Goal: Task Accomplishment & Management: Manage account settings

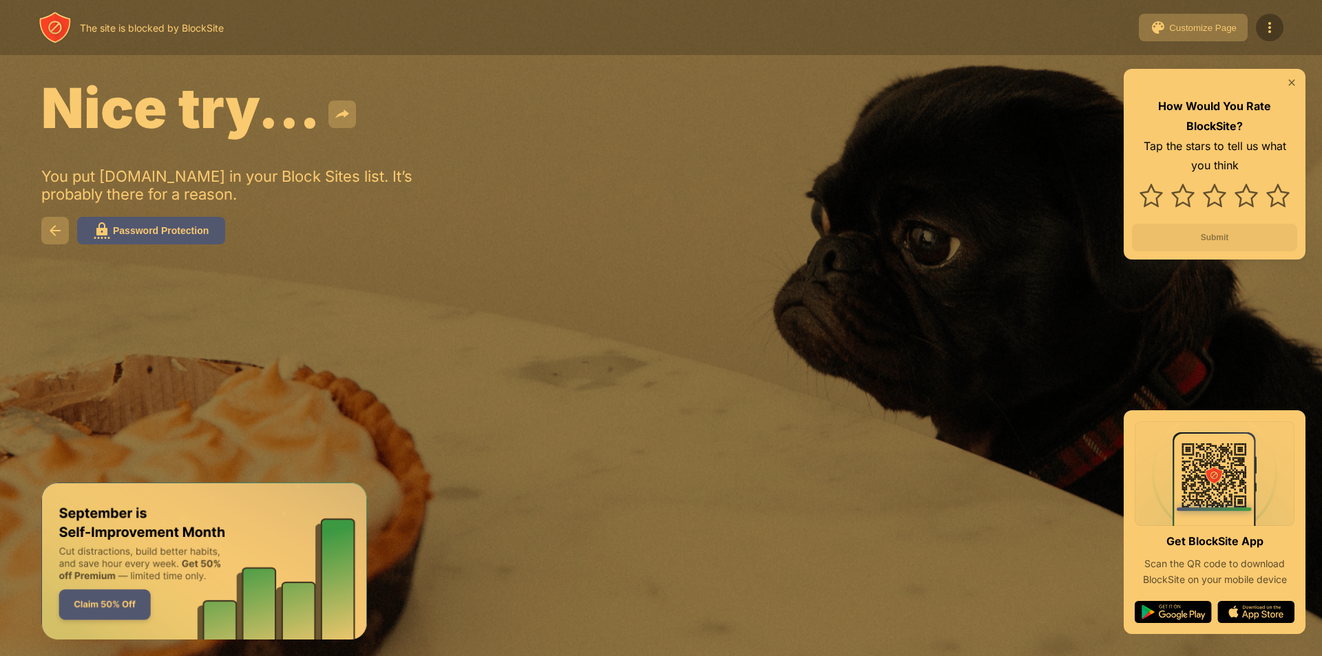
click at [1277, 32] on img at bounding box center [1270, 27] width 17 height 17
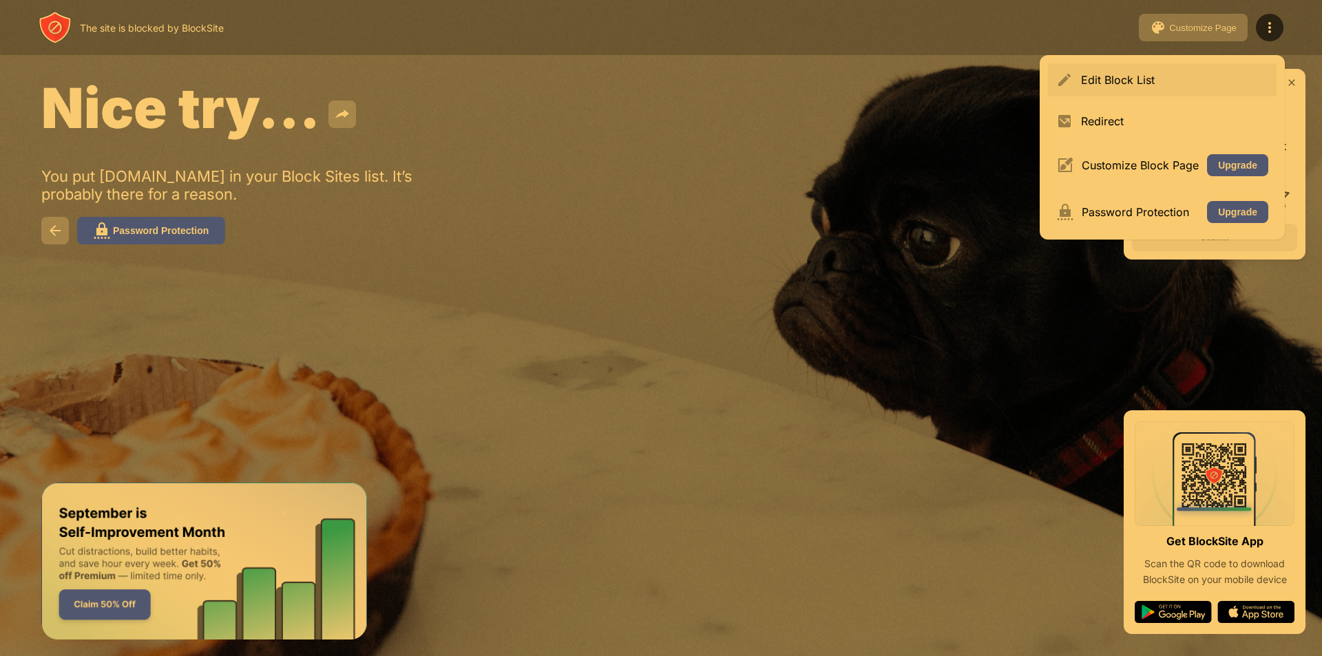
click at [1153, 74] on div "Edit Block List" at bounding box center [1174, 80] width 187 height 14
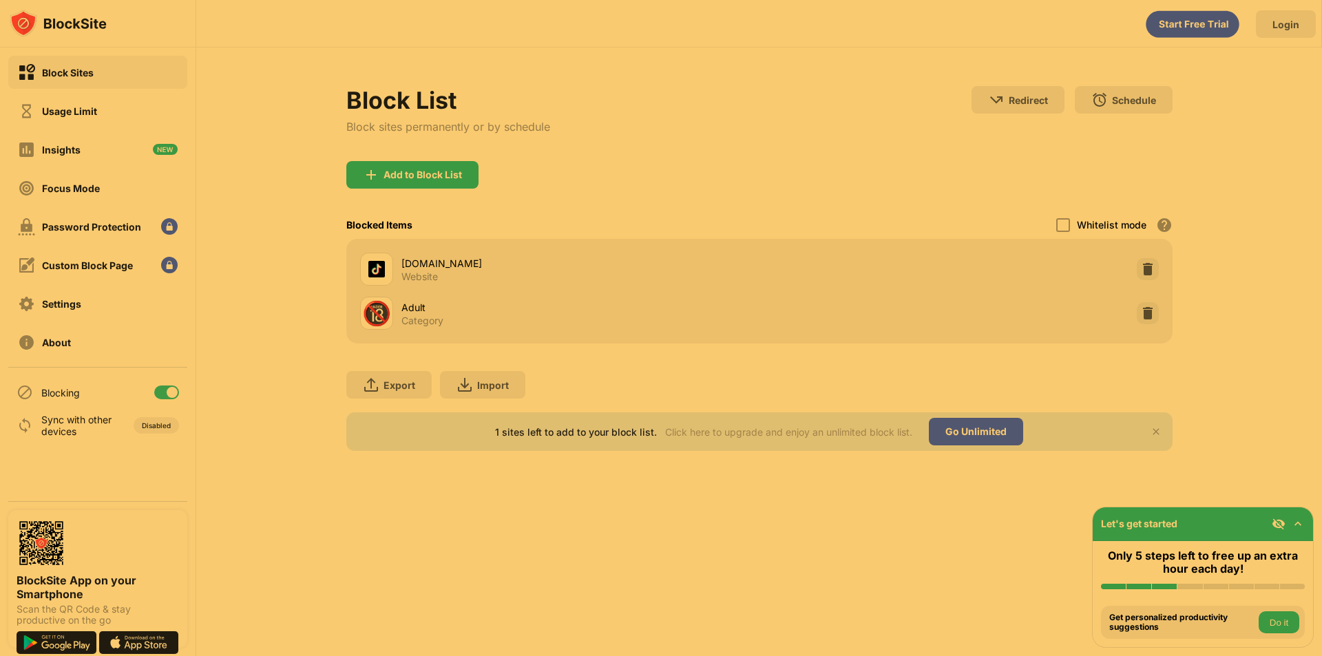
drag, startPoint x: 1153, startPoint y: 74, endPoint x: 649, endPoint y: 32, distance: 505.8
click at [649, 32] on div "Login" at bounding box center [758, 20] width 1125 height 41
drag, startPoint x: 452, startPoint y: 300, endPoint x: 403, endPoint y: 317, distance: 52.5
drag, startPoint x: 403, startPoint y: 317, endPoint x: 66, endPoint y: 127, distance: 386.7
click at [66, 127] on div "Block Sites Usage Limit Insights Focus Mode Password Protection Custom Block Pa…" at bounding box center [98, 208] width 196 height 320
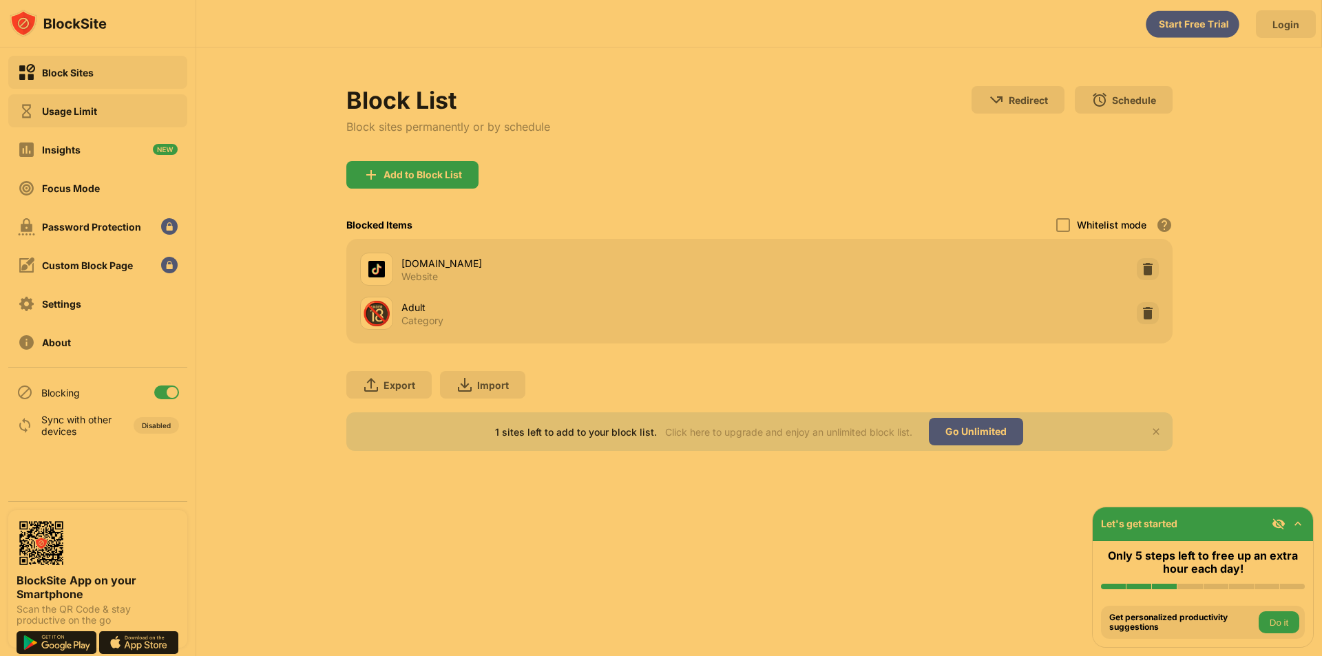
click at [77, 112] on div "Usage Limit" at bounding box center [69, 111] width 55 height 12
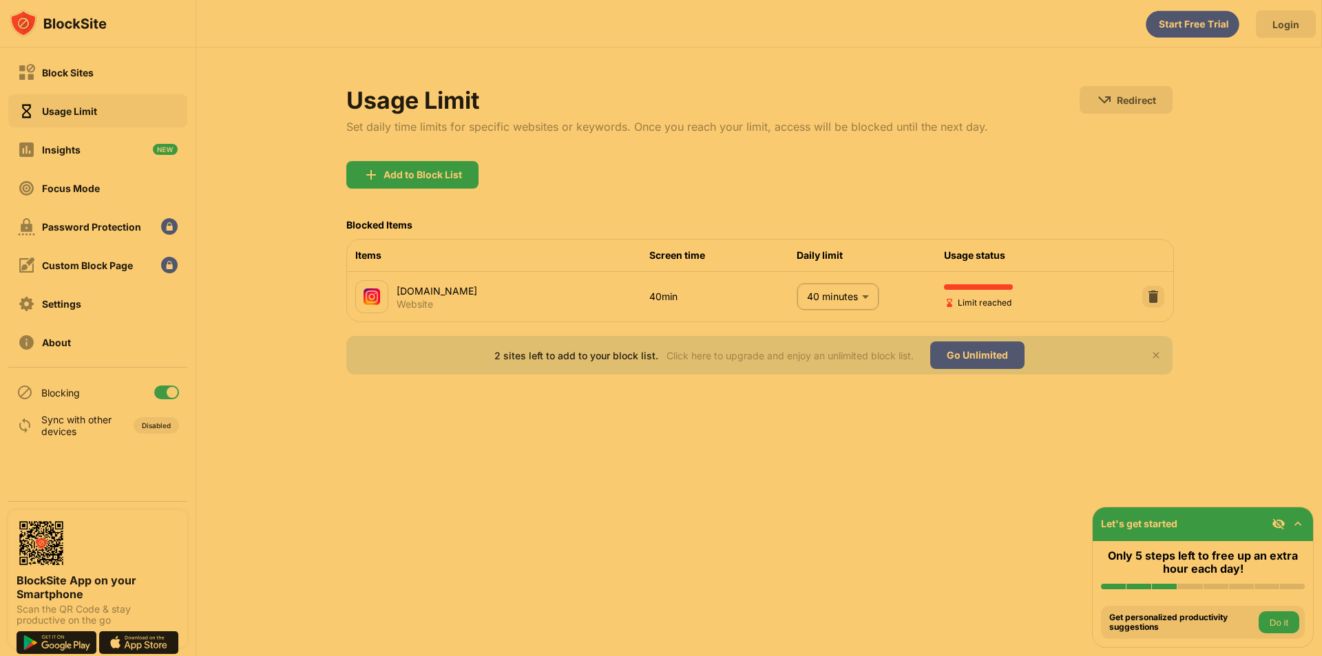
click at [795, 305] on div "[DOMAIN_NAME] Website 40min 40 minutes ** ​ Limit reached" at bounding box center [760, 297] width 826 height 50
click at [822, 295] on body "Block Sites Usage Limit Insights Focus Mode Password Protection Custom Block Pa…" at bounding box center [661, 328] width 1322 height 656
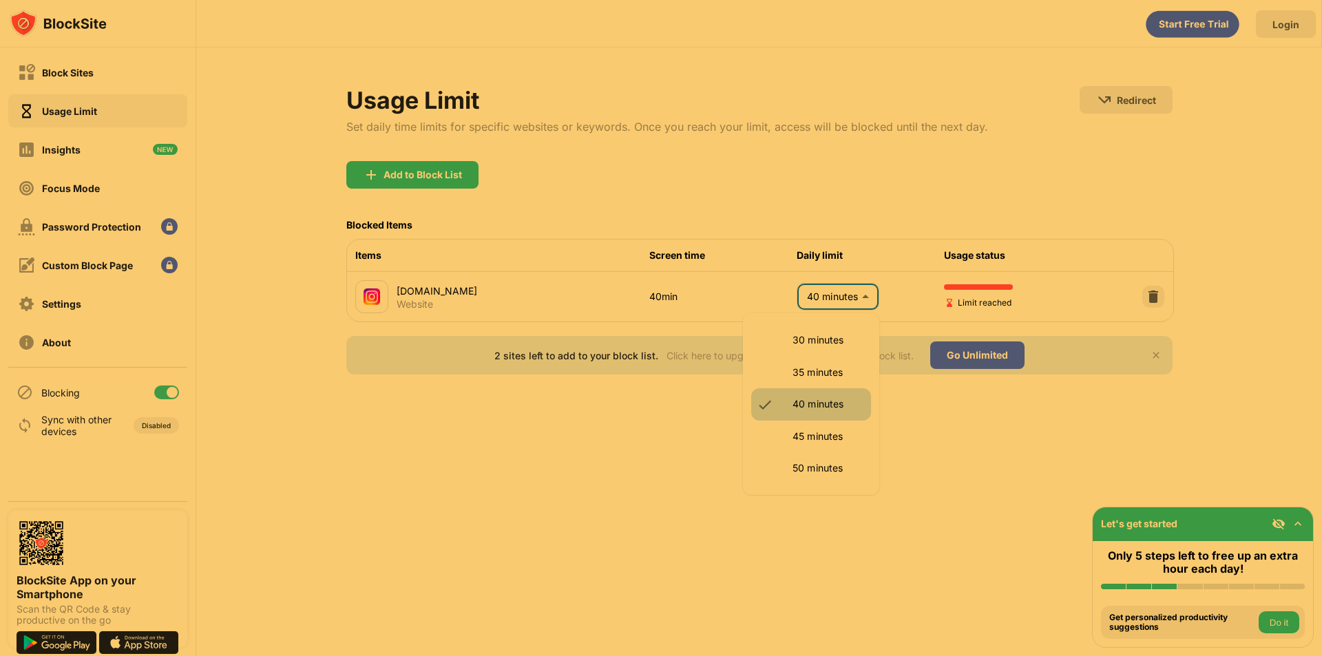
click at [781, 379] on li "35 minutes" at bounding box center [811, 373] width 120 height 32
type input "**"
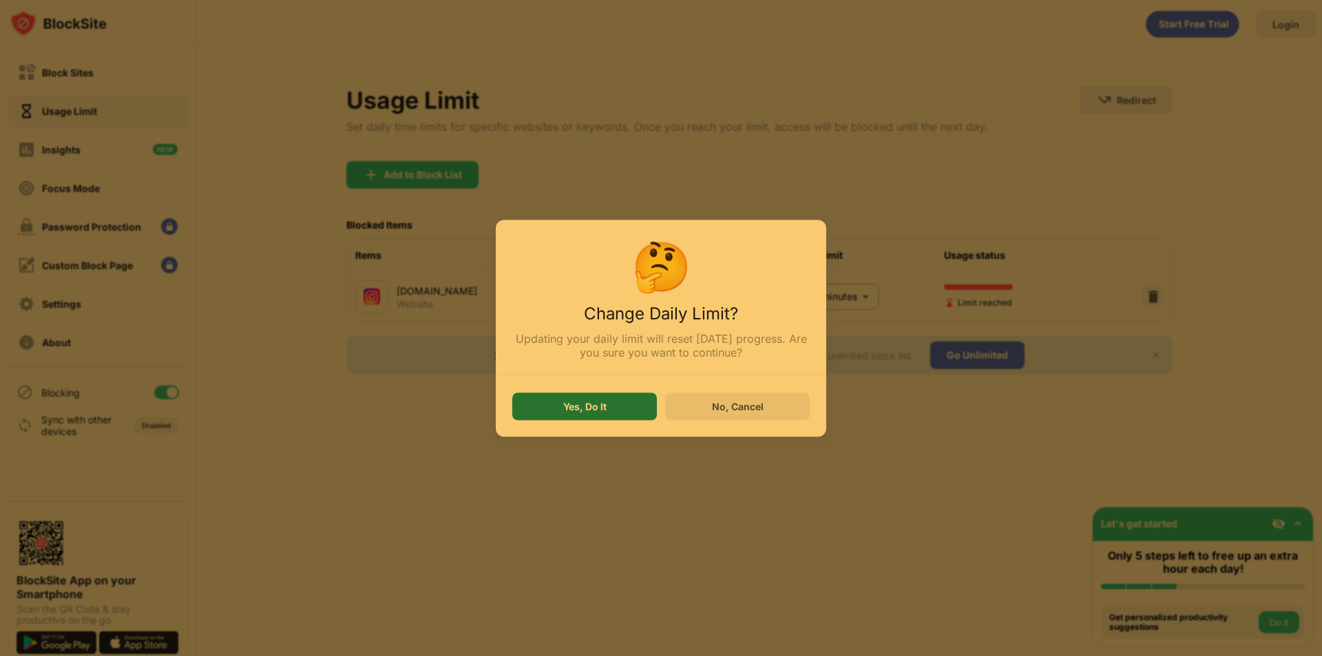
click at [573, 408] on div "Yes, Do It" at bounding box center [584, 406] width 43 height 11
